Goal: Register for event/course

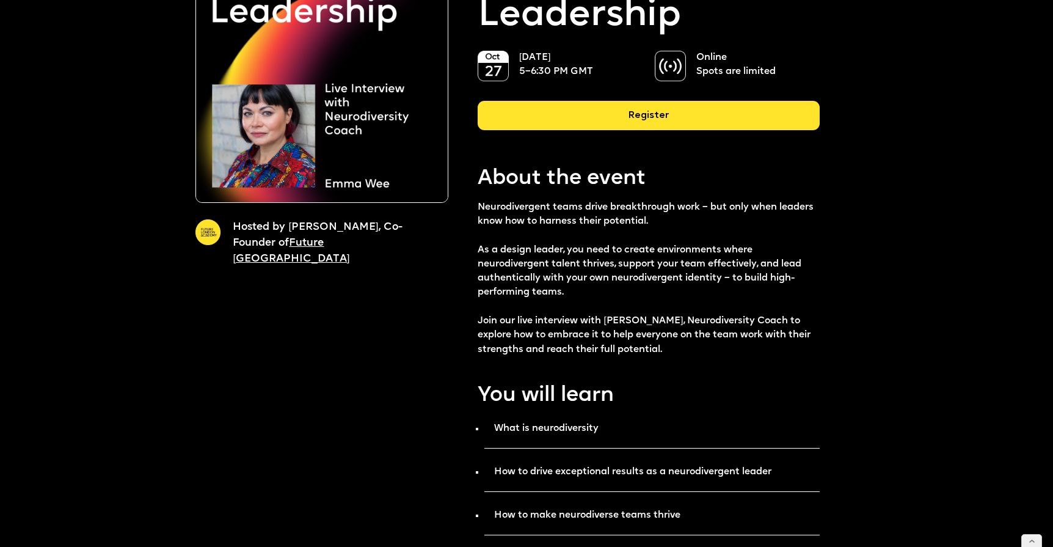
scroll to position [119, 0]
